Goal: Information Seeking & Learning: Learn about a topic

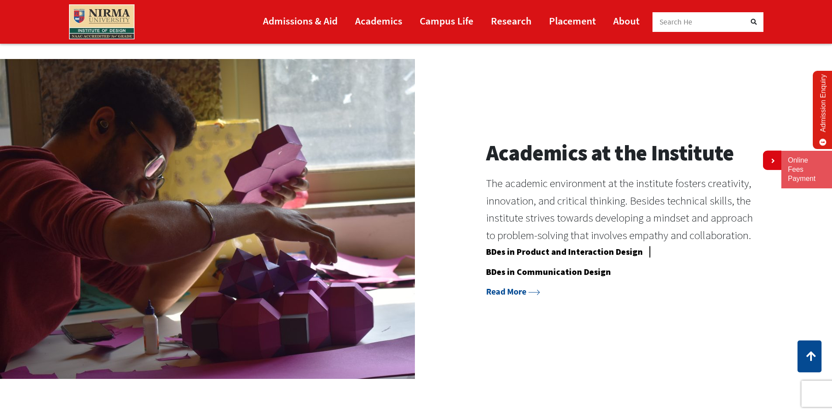
scroll to position [786, 0]
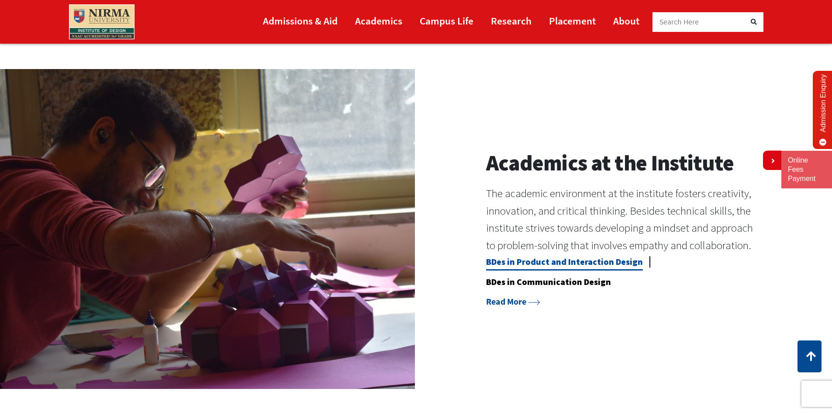
click at [593, 261] on link "BDes in Product and Interaction Design" at bounding box center [564, 263] width 157 height 14
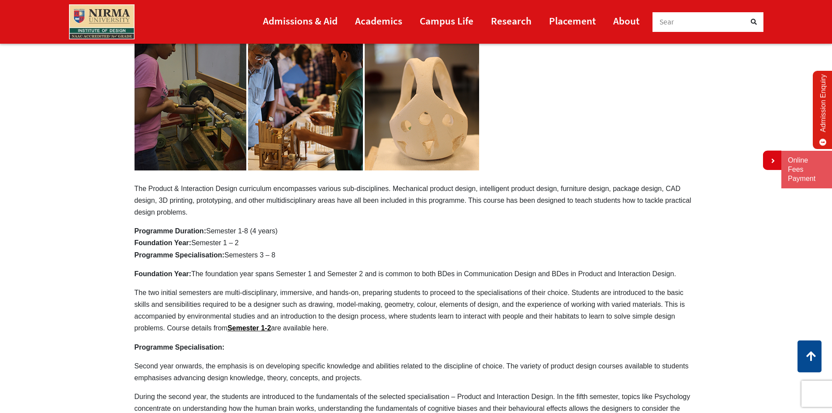
scroll to position [131, 0]
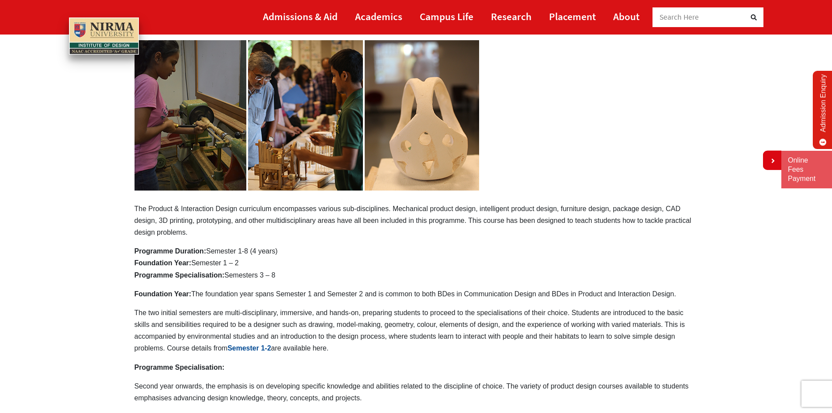
click at [261, 348] on link "Semester 1-2" at bounding box center [250, 347] width 44 height 7
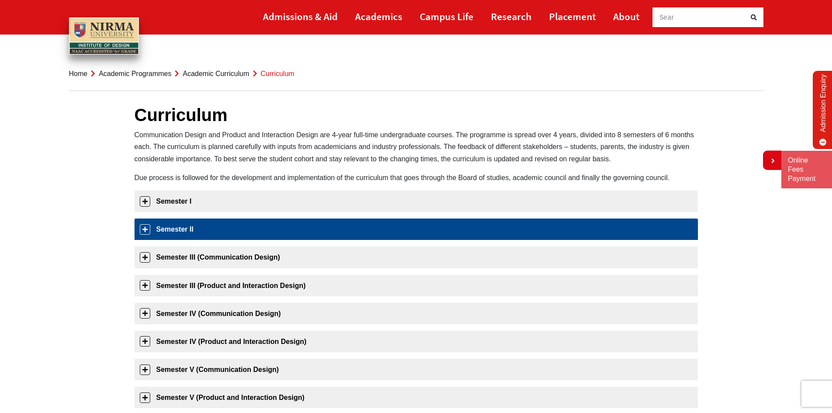
click at [397, 236] on link "Semester II" at bounding box center [417, 228] width 564 height 21
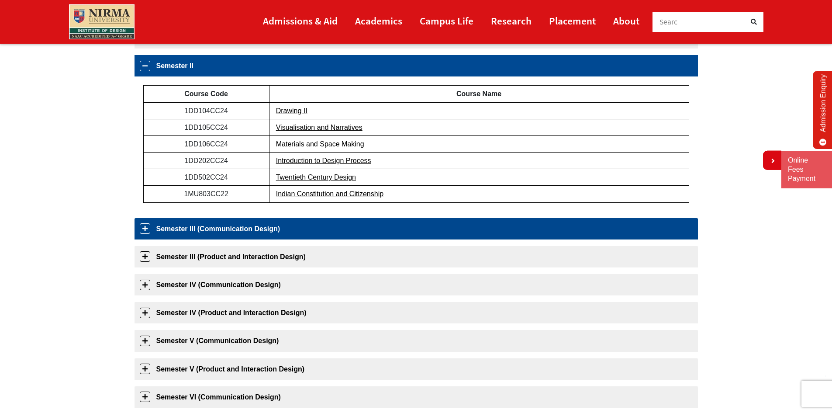
scroll to position [166, 0]
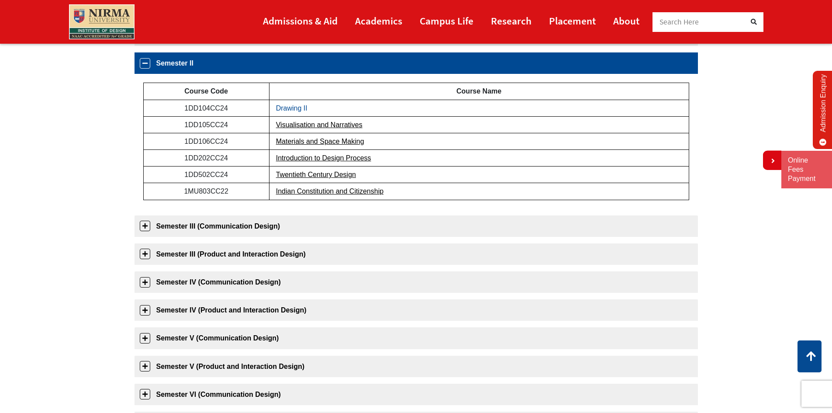
click at [283, 106] on link "Drawing II" at bounding box center [291, 107] width 31 height 7
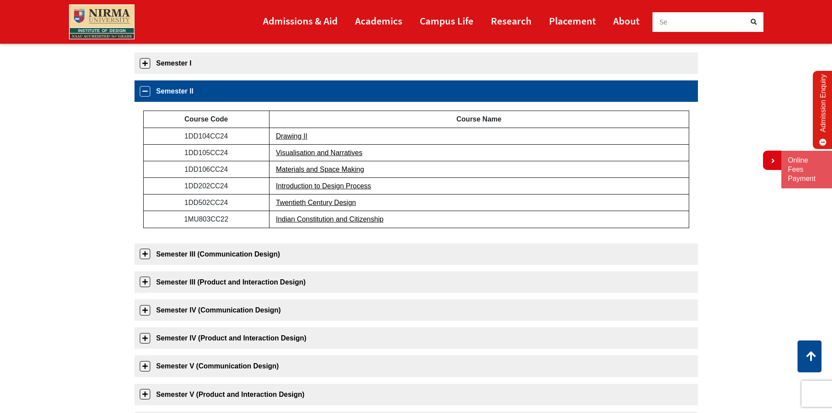
scroll to position [122, 0]
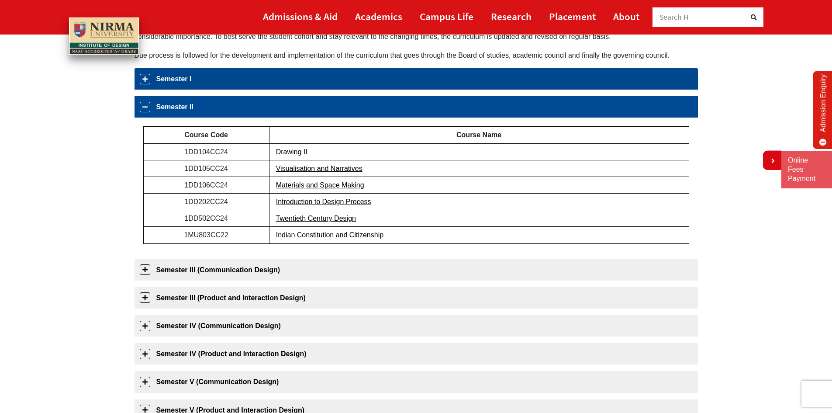
click at [292, 82] on link "Semester I" at bounding box center [417, 78] width 564 height 21
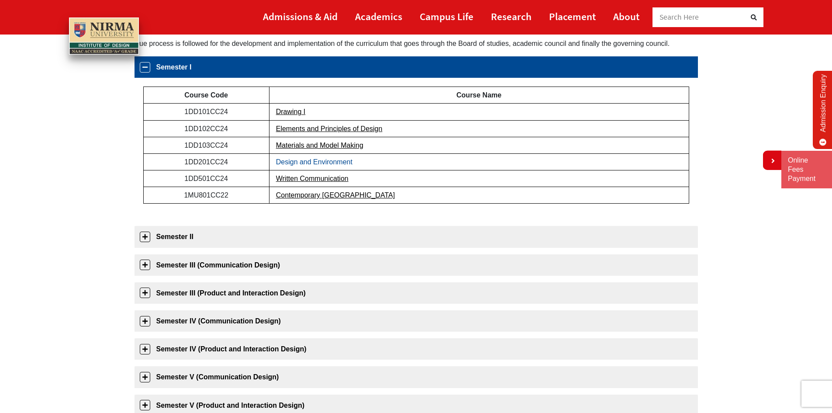
scroll to position [138, 0]
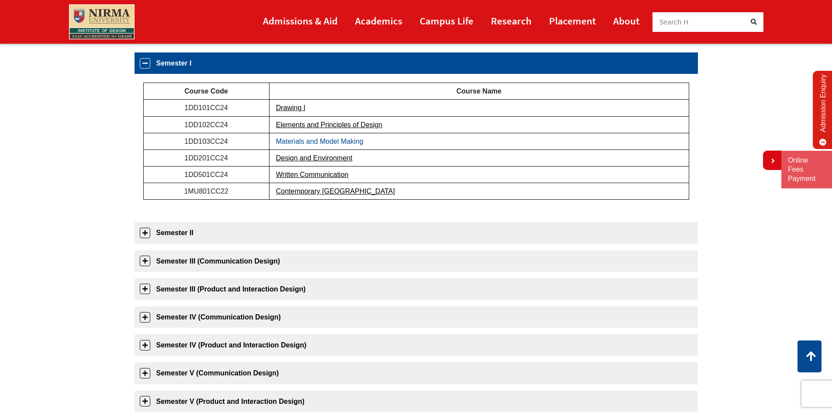
click at [312, 139] on link "Materials and Model Making" at bounding box center [319, 141] width 87 height 7
click at [301, 157] on link "Design and Environment" at bounding box center [314, 157] width 76 height 7
click at [302, 171] on link "Written Communication" at bounding box center [312, 174] width 73 height 7
click at [292, 193] on link "Contemporary India" at bounding box center [335, 190] width 119 height 7
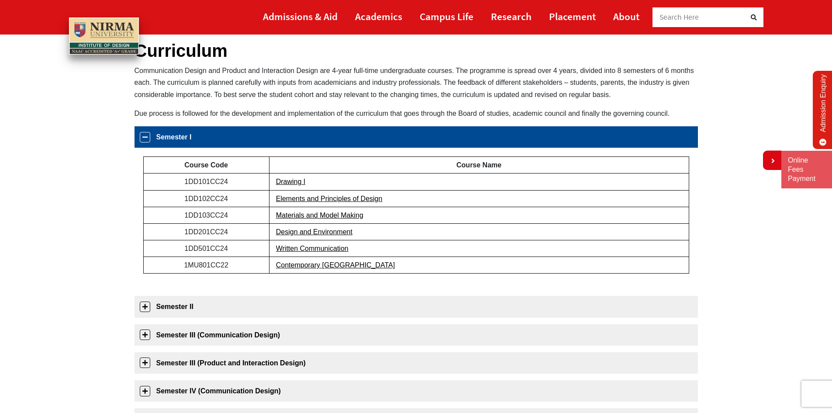
scroll to position [182, 0]
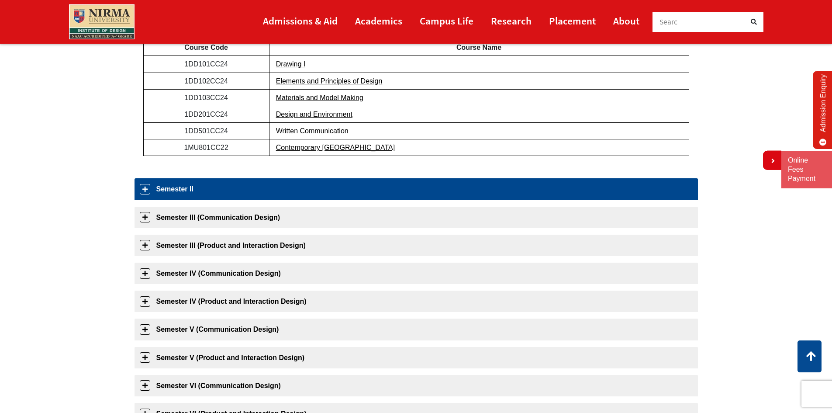
click at [322, 195] on link "Semester II" at bounding box center [417, 188] width 564 height 21
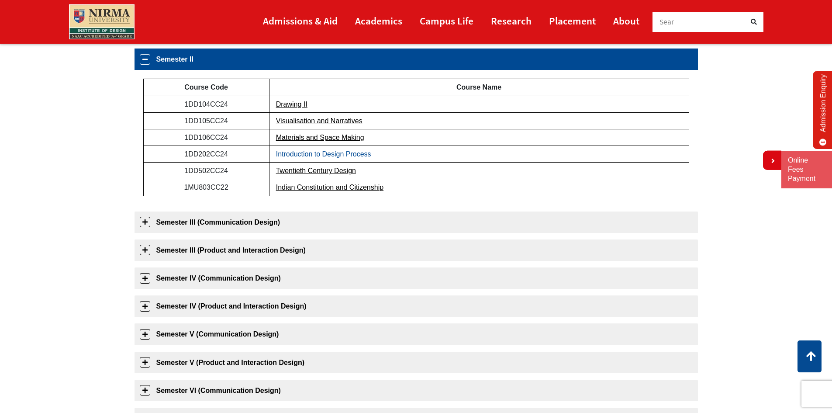
scroll to position [166, 0]
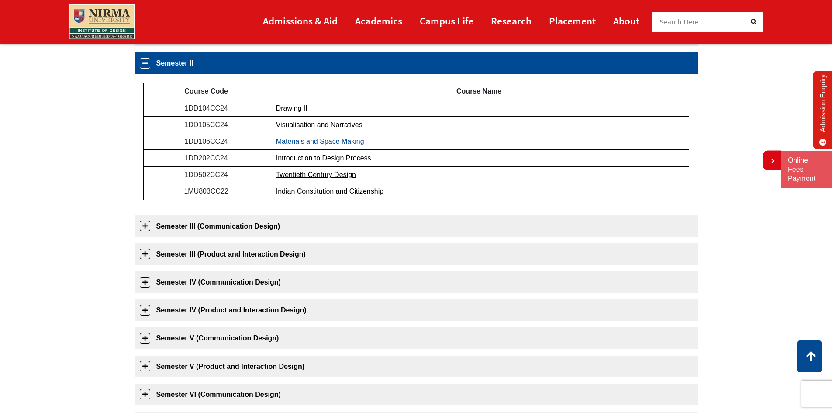
click at [321, 142] on link "Materials and Space Making" at bounding box center [320, 141] width 88 height 7
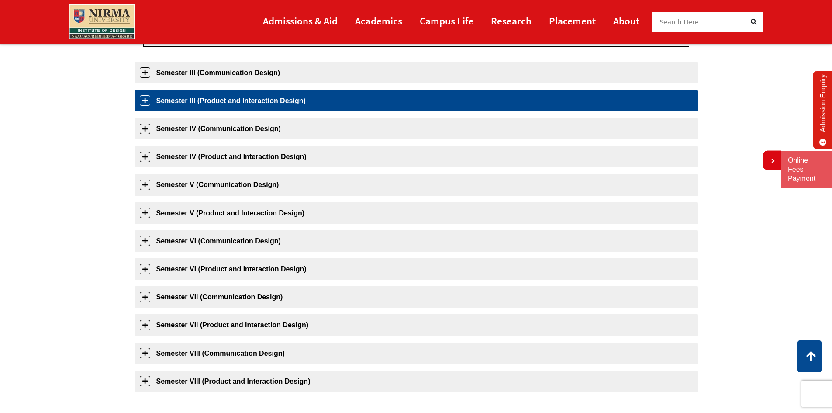
scroll to position [341, 0]
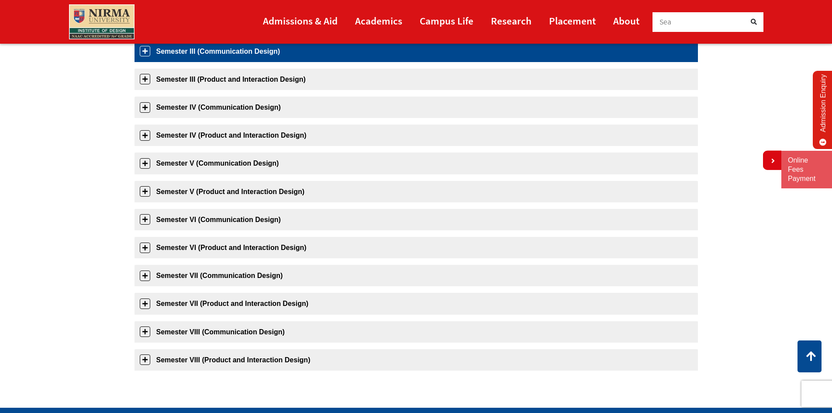
click at [301, 48] on link "Semester III (Communication Design)" at bounding box center [417, 51] width 564 height 21
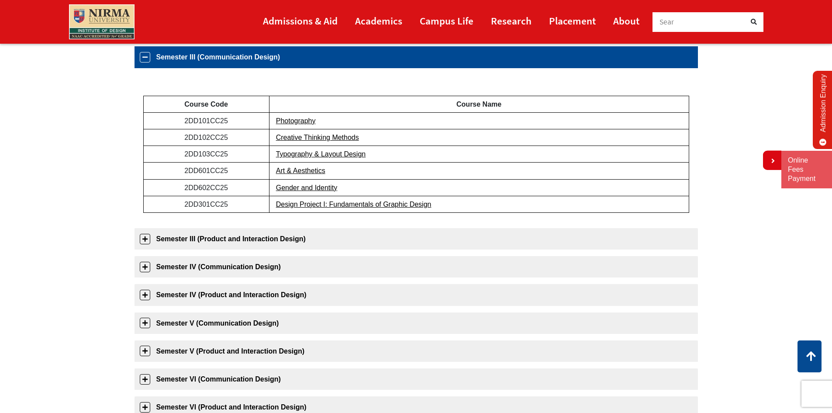
scroll to position [194, 0]
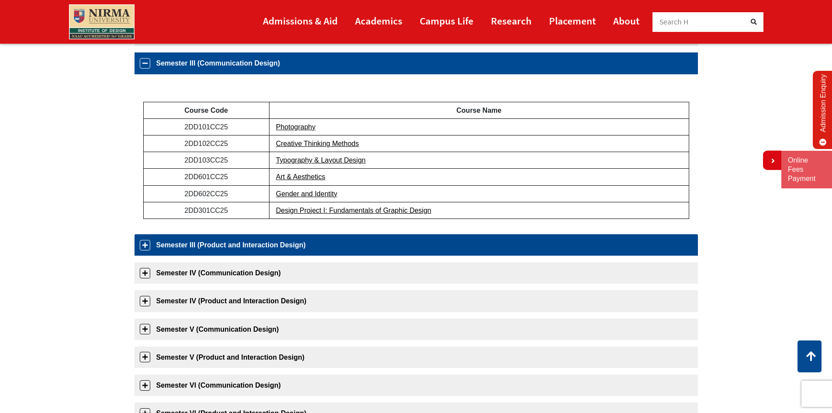
click at [275, 240] on link "Semester III (Product and Interaction Design)" at bounding box center [417, 244] width 564 height 21
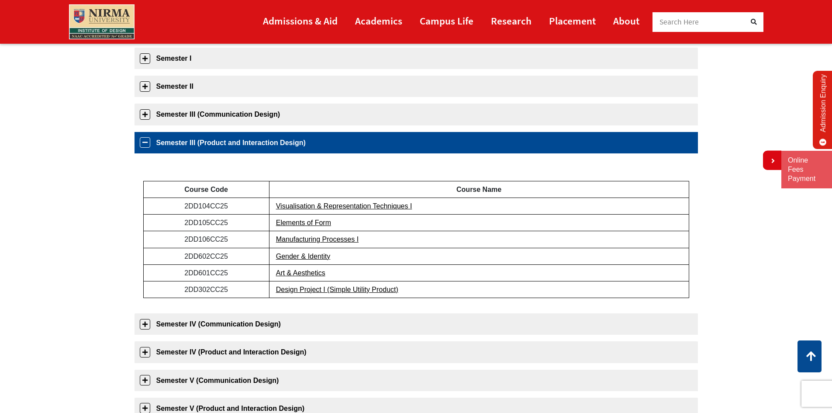
scroll to position [135, 0]
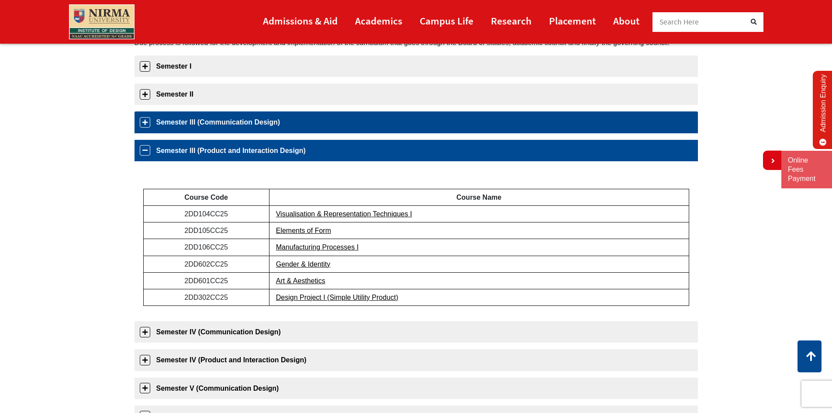
click at [275, 120] on link "Semester III (Communication Design)" at bounding box center [417, 121] width 564 height 21
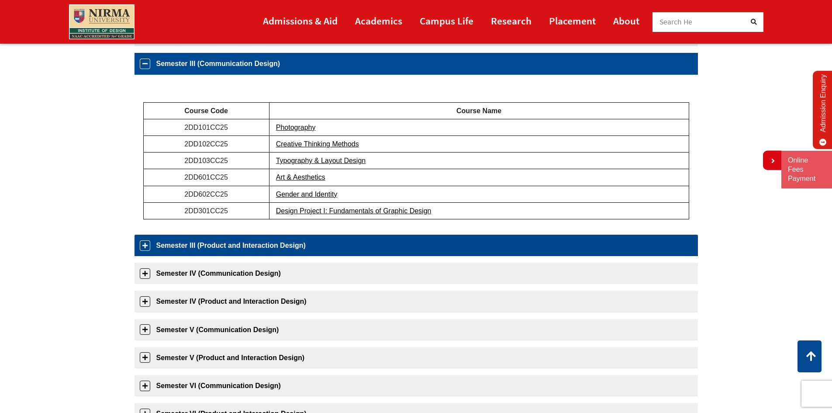
scroll to position [194, 0]
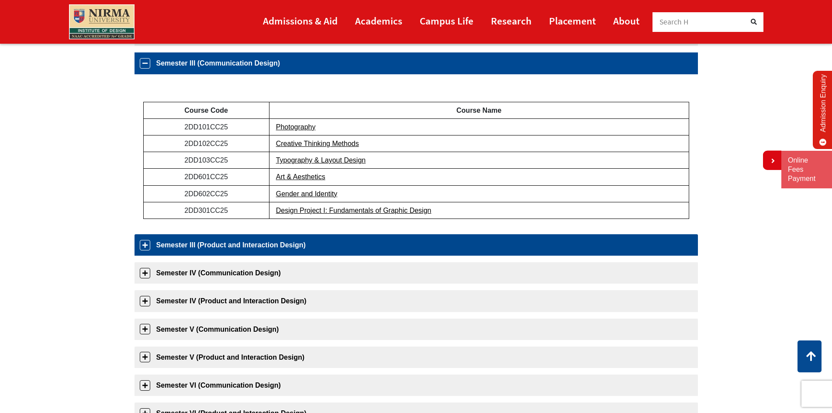
click at [250, 243] on link "Semester III (Product and Interaction Design)" at bounding box center [417, 244] width 564 height 21
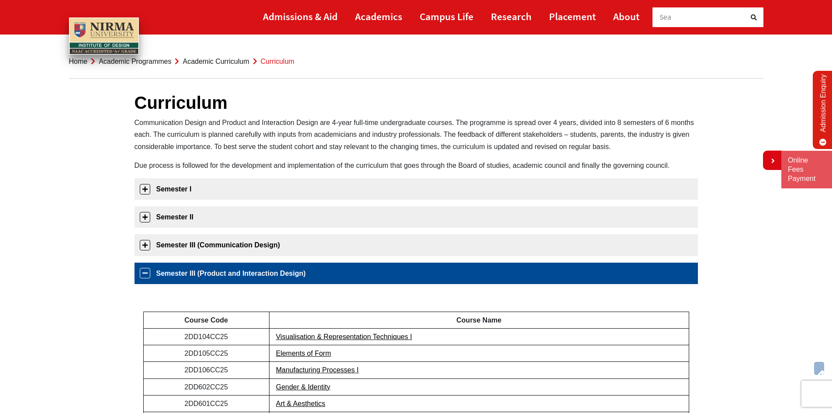
scroll to position [0, 0]
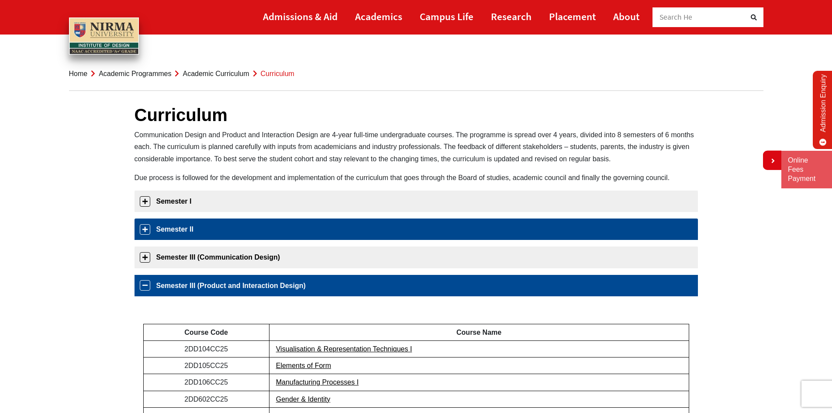
click at [217, 233] on link "Semester II" at bounding box center [417, 228] width 564 height 21
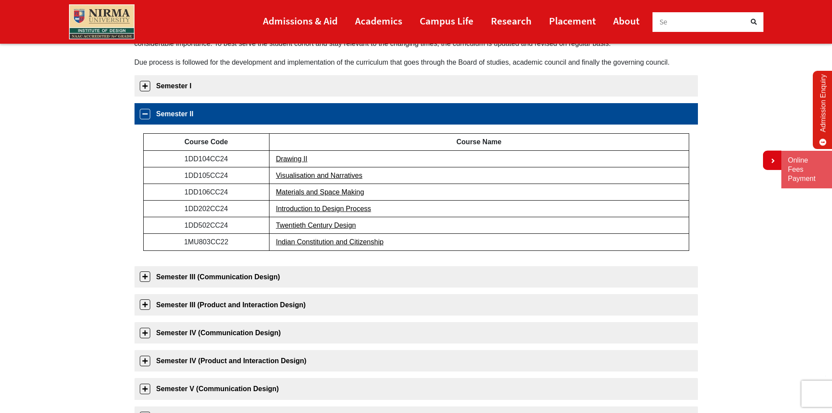
scroll to position [166, 0]
